Goal: Ask a question

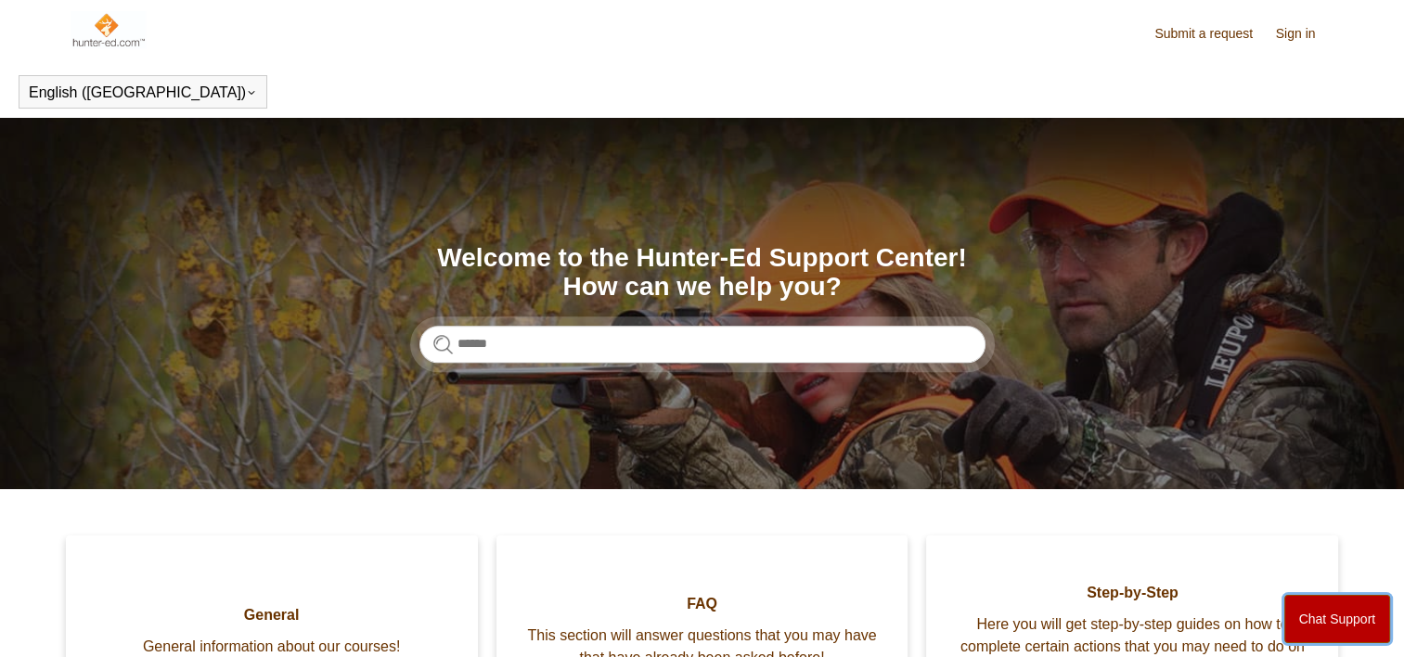
click at [1318, 619] on button "Chat Support" at bounding box center [1337, 619] width 107 height 48
